Goal: Book appointment/travel/reservation

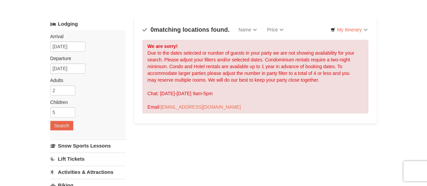
scroll to position [30, 0]
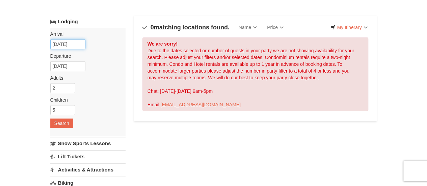
click at [65, 42] on input "12/12/2025" at bounding box center [67, 44] width 35 height 10
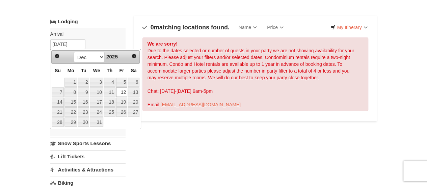
click at [140, 56] on div "Prev Next Oct Nov Dec 2025" at bounding box center [95, 57] width 89 height 14
click at [137, 56] on span "Next" at bounding box center [133, 55] width 5 height 5
click at [57, 92] on link "4" at bounding box center [58, 92] width 12 height 9
type input "01/04/2026"
type input "01/05/2026"
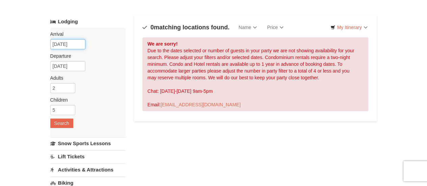
click at [73, 45] on input "01/04/2026" at bounding box center [67, 44] width 35 height 10
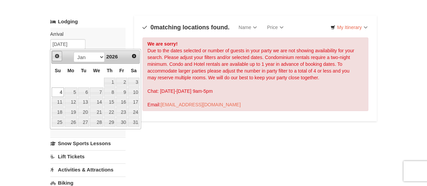
click at [60, 55] on link "Prev" at bounding box center [57, 56] width 10 height 10
click at [101, 91] on link "10" at bounding box center [96, 92] width 13 height 9
type input "12/10/2025"
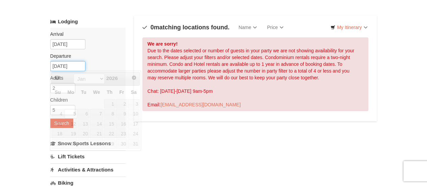
click at [75, 65] on input "01/05/2026" at bounding box center [67, 66] width 35 height 10
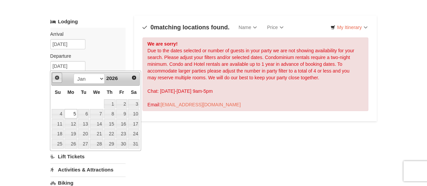
click at [59, 77] on span "Prev" at bounding box center [56, 77] width 5 height 5
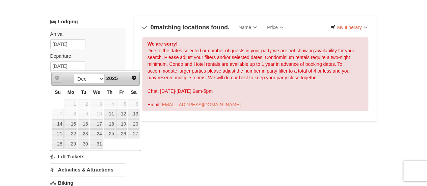
click at [58, 77] on span "Prev" at bounding box center [56, 77] width 5 height 5
click at [78, 78] on select "Dec" at bounding box center [89, 79] width 31 height 10
click at [112, 115] on link "11" at bounding box center [109, 113] width 11 height 9
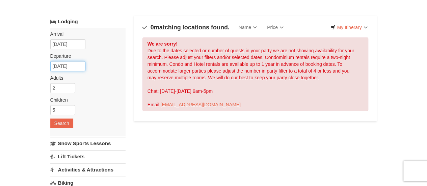
click at [78, 67] on input "[DATE]" at bounding box center [67, 66] width 35 height 10
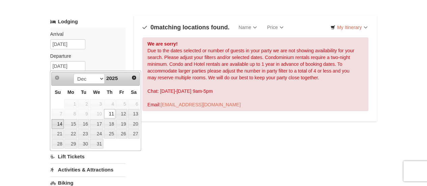
click at [59, 121] on link "14" at bounding box center [58, 123] width 12 height 9
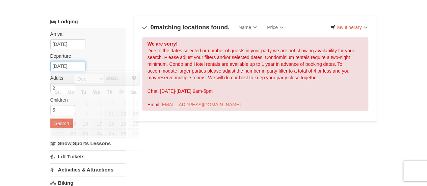
click at [66, 65] on input "12/14/2025" at bounding box center [67, 66] width 35 height 10
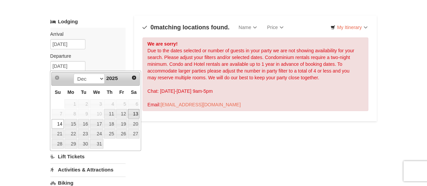
click at [137, 112] on link "13" at bounding box center [133, 113] width 11 height 9
type input "[DATE]"
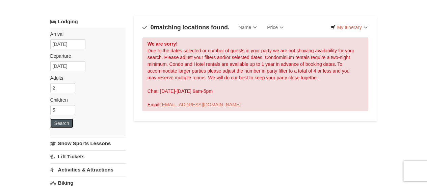
click at [64, 122] on button "Search" at bounding box center [61, 123] width 23 height 9
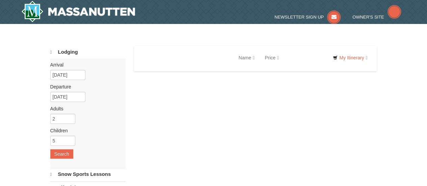
select select "10"
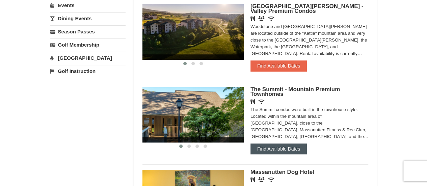
scroll to position [234, 0]
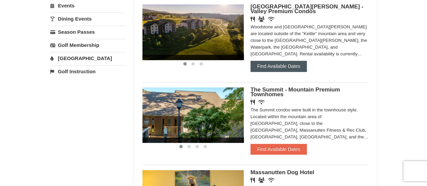
click at [282, 69] on button "Find Available Dates" at bounding box center [279, 66] width 56 height 11
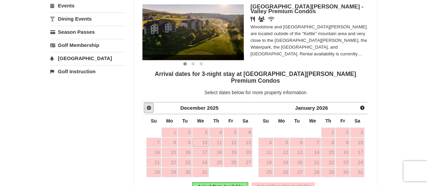
click at [149, 105] on span "Prev" at bounding box center [148, 107] width 5 height 5
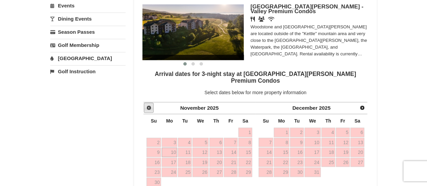
click at [149, 105] on span "Prev" at bounding box center [148, 107] width 5 height 5
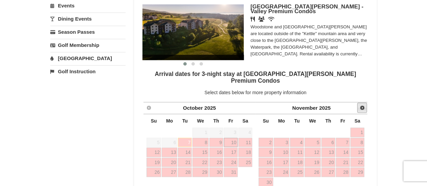
click at [362, 105] on span "Next" at bounding box center [362, 107] width 5 height 5
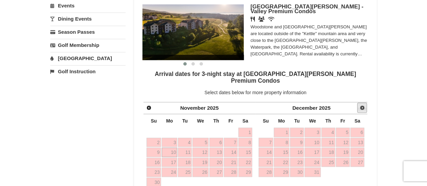
click at [362, 105] on span "Next" at bounding box center [362, 107] width 5 height 5
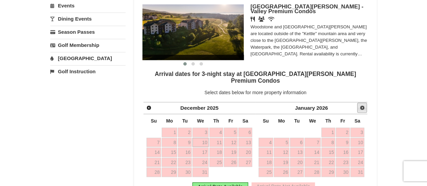
click at [362, 105] on span "Next" at bounding box center [362, 107] width 5 height 5
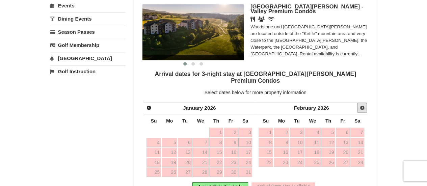
click at [362, 105] on span "Next" at bounding box center [362, 107] width 5 height 5
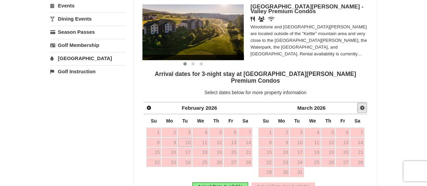
click at [362, 105] on span "Next" at bounding box center [362, 107] width 5 height 5
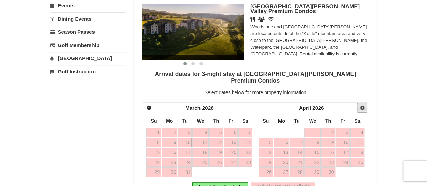
click at [362, 105] on span "Next" at bounding box center [362, 107] width 5 height 5
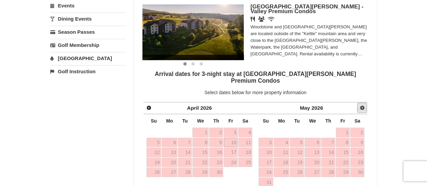
click at [362, 105] on span "Next" at bounding box center [362, 107] width 5 height 5
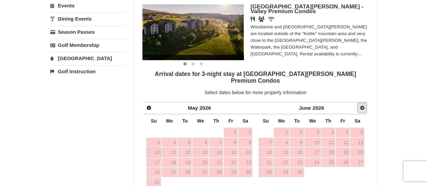
click at [362, 105] on span "Next" at bounding box center [362, 107] width 5 height 5
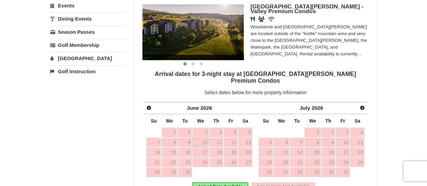
scroll to position [0, 0]
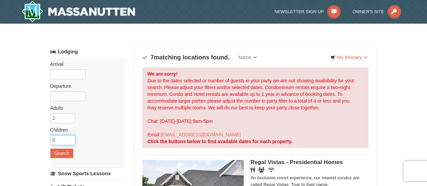
click at [66, 138] on input "0" at bounding box center [62, 140] width 25 height 10
type input "2"
click at [64, 72] on input "text" at bounding box center [67, 74] width 35 height 10
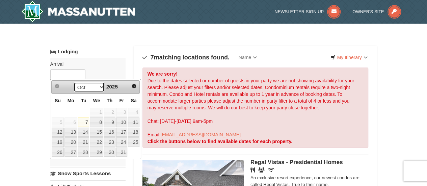
click at [88, 87] on select "Oct Nov Dec" at bounding box center [89, 87] width 31 height 10
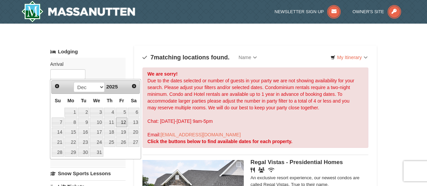
click at [119, 122] on link "12" at bounding box center [121, 122] width 11 height 9
type input "12/12/2025"
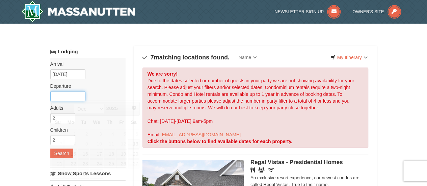
click at [60, 98] on input "text" at bounding box center [67, 96] width 35 height 10
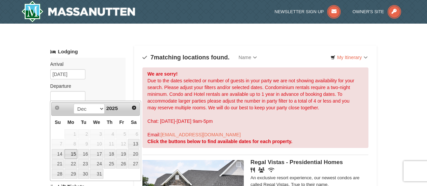
click at [69, 157] on link "15" at bounding box center [71, 153] width 13 height 9
type input "12/15/2025"
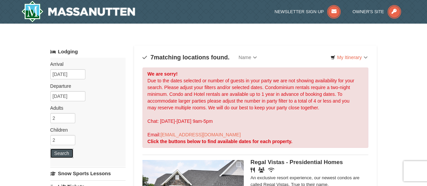
click at [59, 155] on button "Search" at bounding box center [61, 153] width 23 height 9
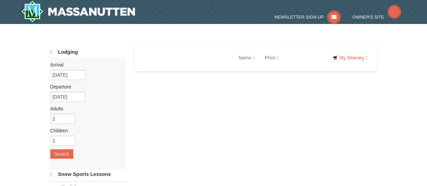
select select "10"
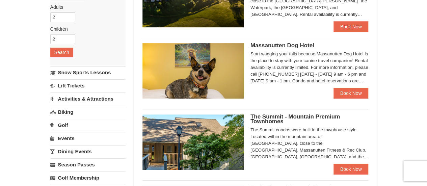
scroll to position [102, 0]
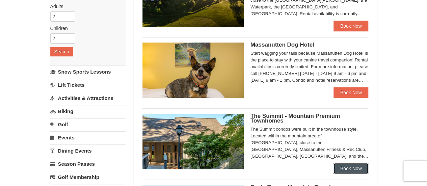
click at [355, 170] on link "Book Now" at bounding box center [351, 168] width 35 height 11
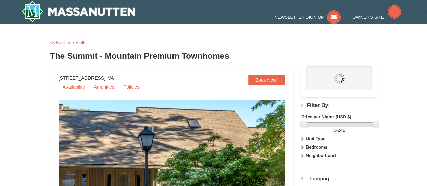
select select "10"
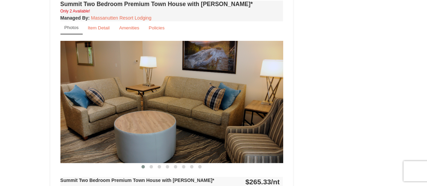
scroll to position [1248, 0]
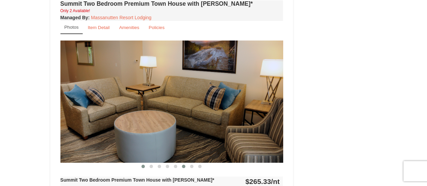
click at [188, 163] on button at bounding box center [184, 166] width 8 height 7
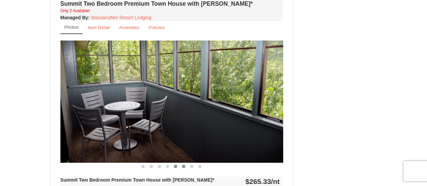
click at [174, 163] on button at bounding box center [176, 166] width 8 height 7
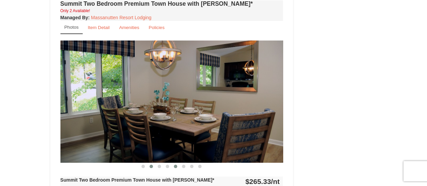
click at [155, 163] on button at bounding box center [151, 166] width 8 height 7
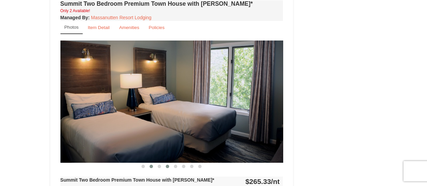
click at [167, 165] on span at bounding box center [167, 166] width 3 height 3
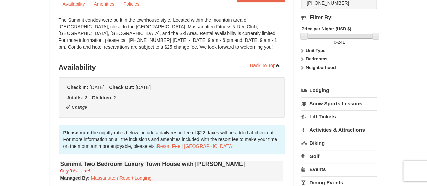
scroll to position [84, 0]
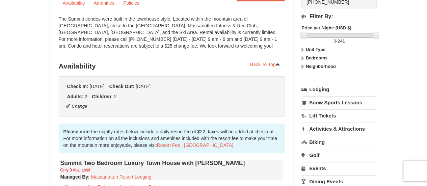
click at [322, 101] on link "Snow Sports Lessons" at bounding box center [339, 102] width 75 height 13
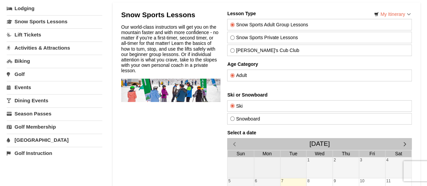
scroll to position [43, 0]
click at [231, 51] on input "[PERSON_NAME]'s Cub Club" at bounding box center [232, 51] width 4 height 4
radio input "true"
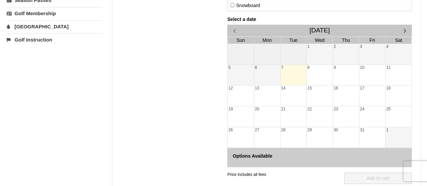
scroll to position [154, 0]
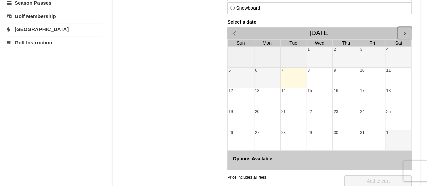
click at [405, 31] on span "button" at bounding box center [405, 33] width 7 height 7
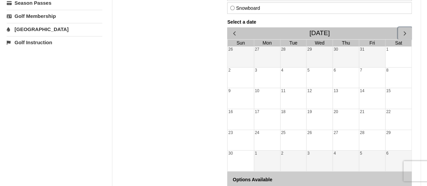
click at [405, 31] on span "button" at bounding box center [405, 33] width 7 height 7
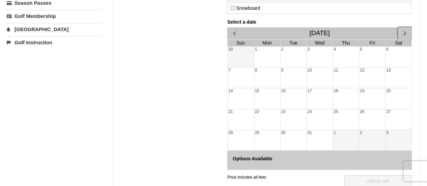
click at [240, 97] on div "14" at bounding box center [241, 98] width 26 height 21
click at [395, 72] on div "13" at bounding box center [399, 78] width 26 height 21
click at [378, 74] on div "12" at bounding box center [373, 78] width 26 height 21
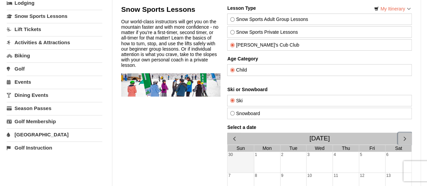
scroll to position [64, 0]
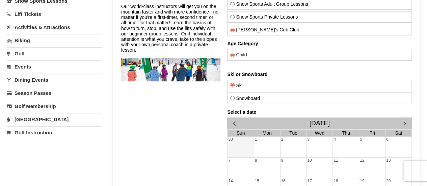
click at [260, 100] on div "Snowboard" at bounding box center [319, 98] width 185 height 11
click at [236, 99] on label "Snowboard" at bounding box center [319, 98] width 179 height 5
click at [235, 99] on input "Snowboard" at bounding box center [232, 98] width 4 height 4
radio input "true"
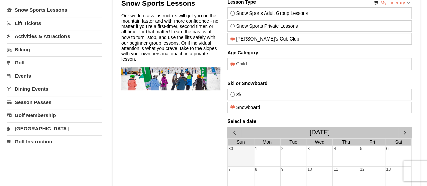
scroll to position [54, 0]
click at [231, 25] on input "Snow Sports Private Lessons" at bounding box center [232, 26] width 4 height 4
radio input "true"
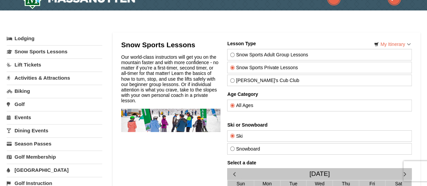
scroll to position [12, 0]
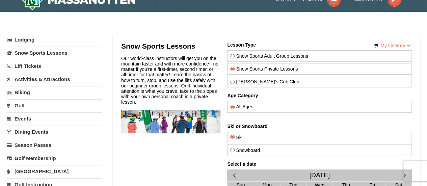
click at [237, 57] on label "Snow Sports Adult Group Lessons" at bounding box center [319, 55] width 179 height 5
click at [235, 57] on input "Snow Sports Adult Group Lessons" at bounding box center [232, 56] width 4 height 4
radio input "true"
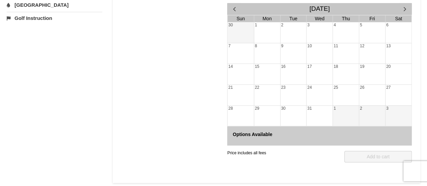
scroll to position [179, 0]
click at [248, 73] on div "14" at bounding box center [241, 74] width 26 height 21
click at [302, 64] on div "16" at bounding box center [294, 67] width 26 height 6
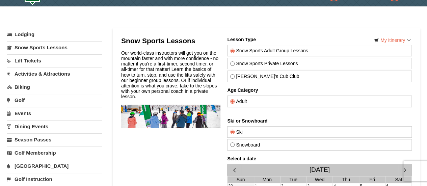
scroll to position [5, 0]
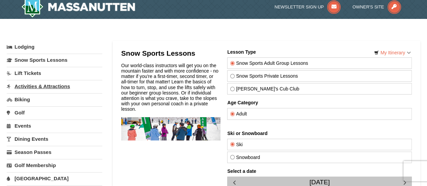
click at [33, 83] on link "Activities & Attractions" at bounding box center [55, 86] width 96 height 13
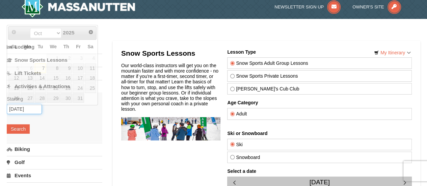
click at [23, 110] on input "10/07/2025" at bounding box center [24, 109] width 35 height 10
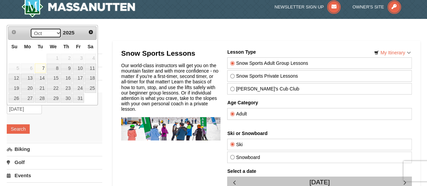
click at [52, 34] on select "Oct Nov Dec" at bounding box center [45, 33] width 31 height 10
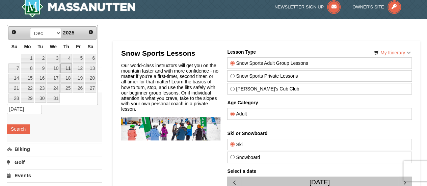
click at [66, 72] on link "11" at bounding box center [65, 68] width 11 height 9
type input "[DATE]"
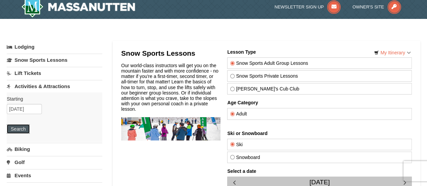
click at [23, 129] on button "Search" at bounding box center [18, 128] width 23 height 9
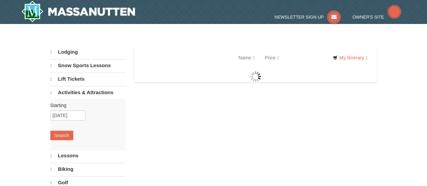
select select "10"
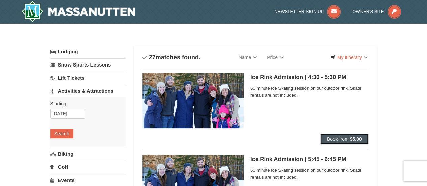
click at [336, 134] on button "Book from $5.00" at bounding box center [345, 139] width 48 height 11
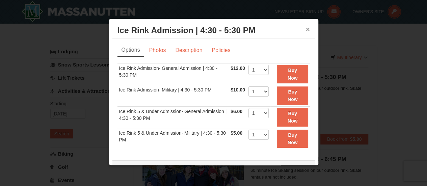
click at [306, 30] on button "×" at bounding box center [308, 29] width 4 height 7
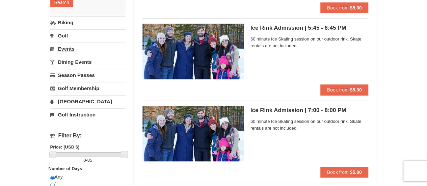
scroll to position [132, 0]
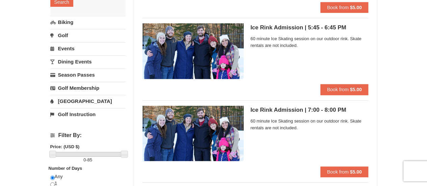
click at [68, 102] on link "[GEOGRAPHIC_DATA]" at bounding box center [87, 101] width 75 height 13
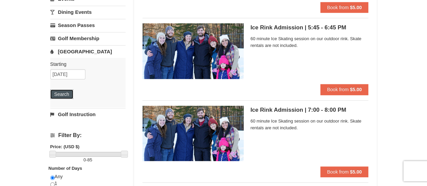
click at [62, 92] on button "Search" at bounding box center [61, 94] width 23 height 9
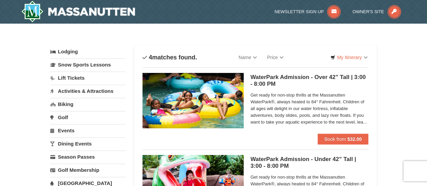
click at [71, 104] on link "Biking" at bounding box center [87, 104] width 75 height 13
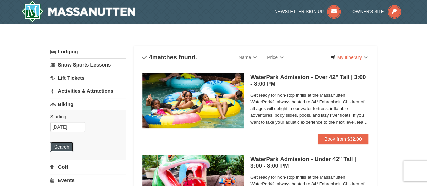
click at [67, 145] on button "Search" at bounding box center [61, 146] width 23 height 9
